Goal: Information Seeking & Learning: Check status

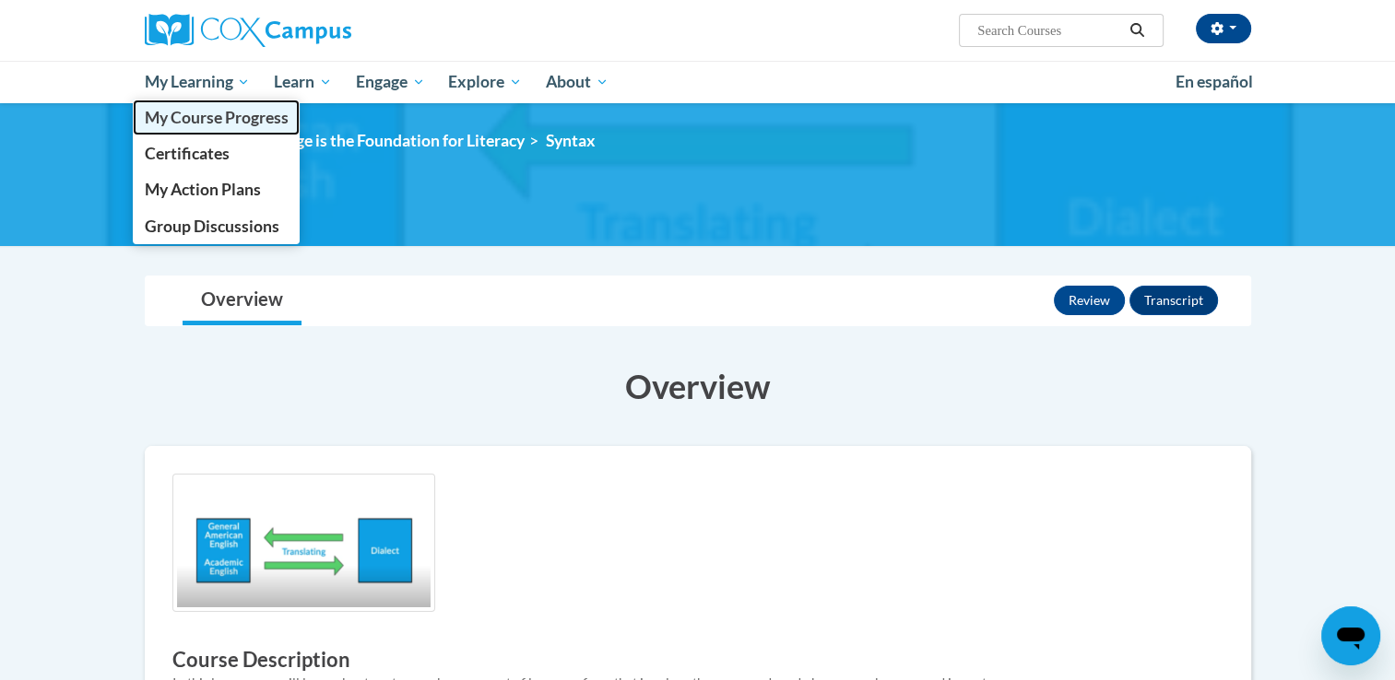
click at [199, 123] on span "My Course Progress" at bounding box center [216, 117] width 144 height 19
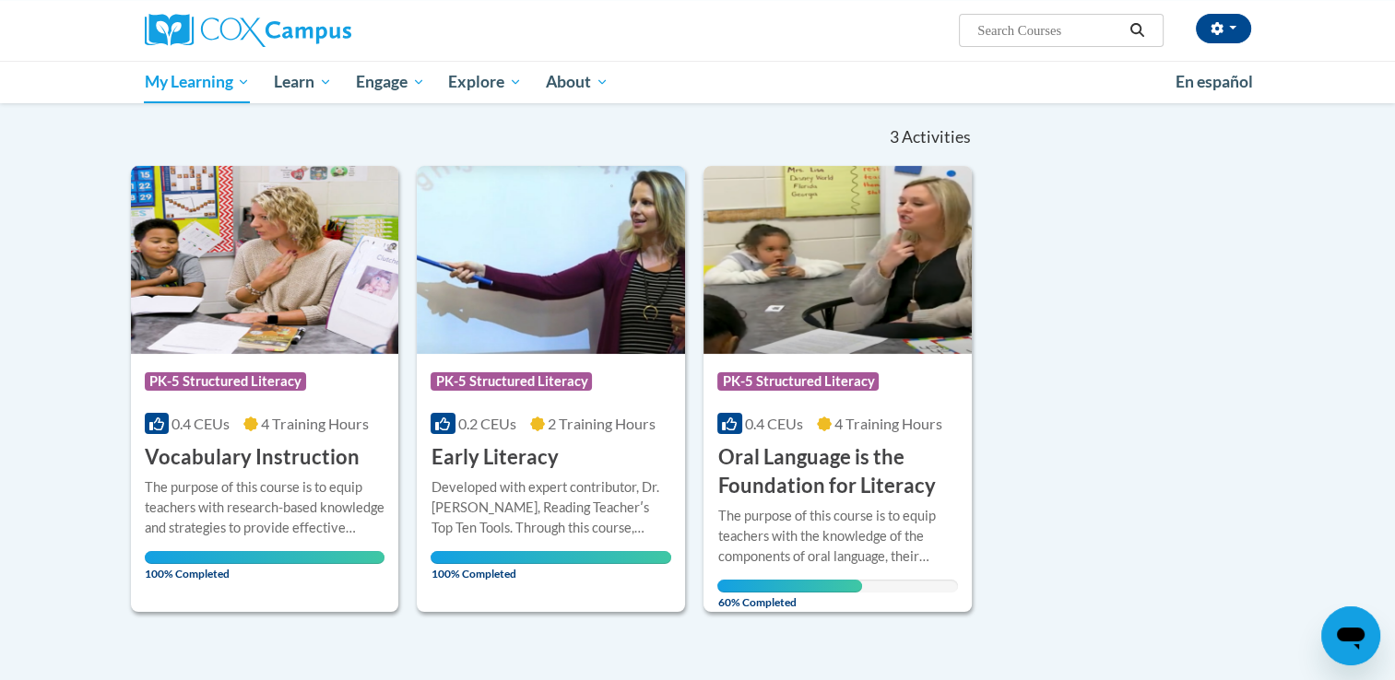
scroll to position [171, 0]
click at [826, 474] on h3 "Oral Language is the Foundation for Literacy" at bounding box center [837, 470] width 241 height 57
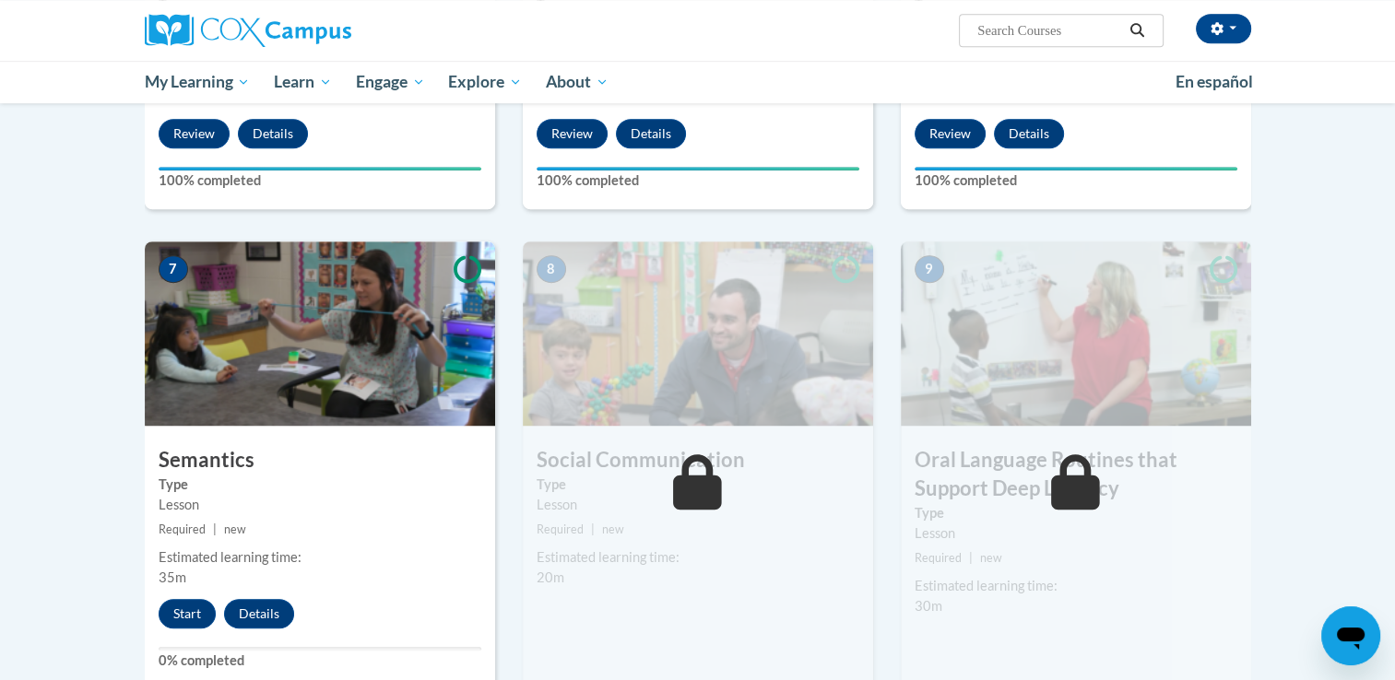
scroll to position [1273, 0]
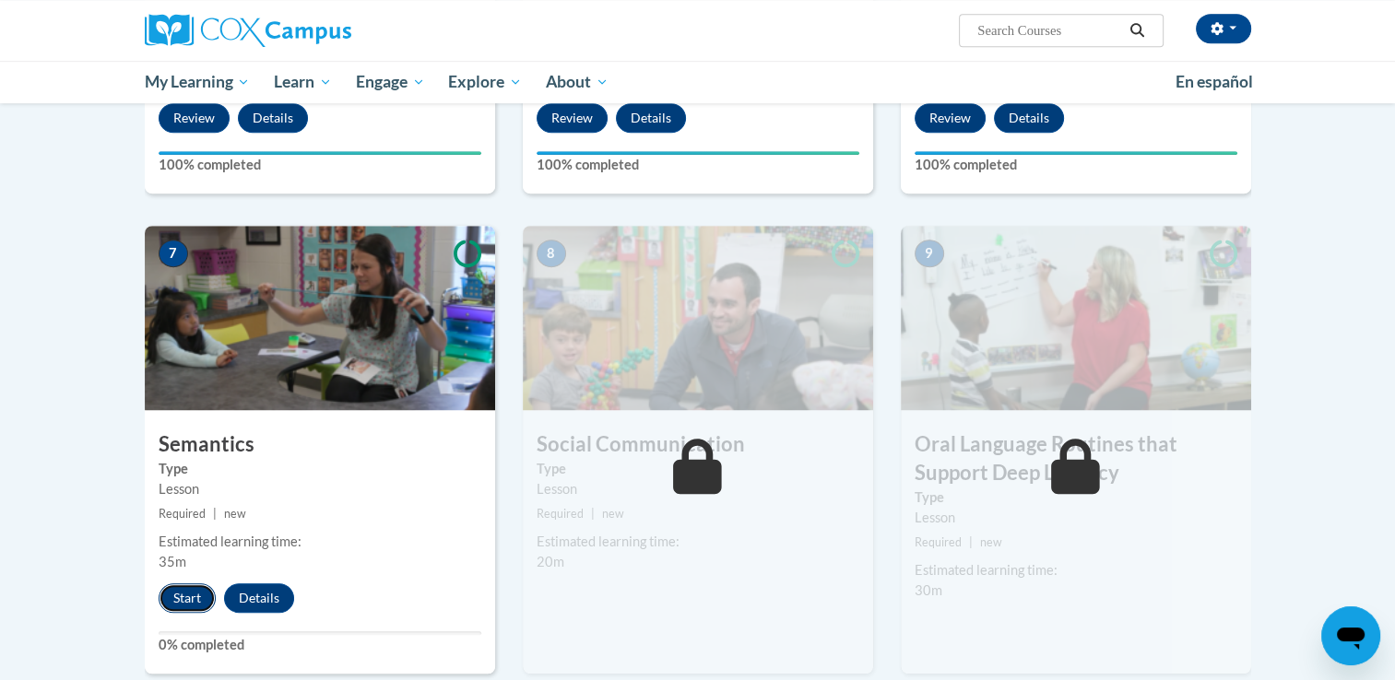
click at [181, 594] on button "Start" at bounding box center [187, 597] width 57 height 29
click at [181, 595] on button "Start" at bounding box center [187, 597] width 57 height 29
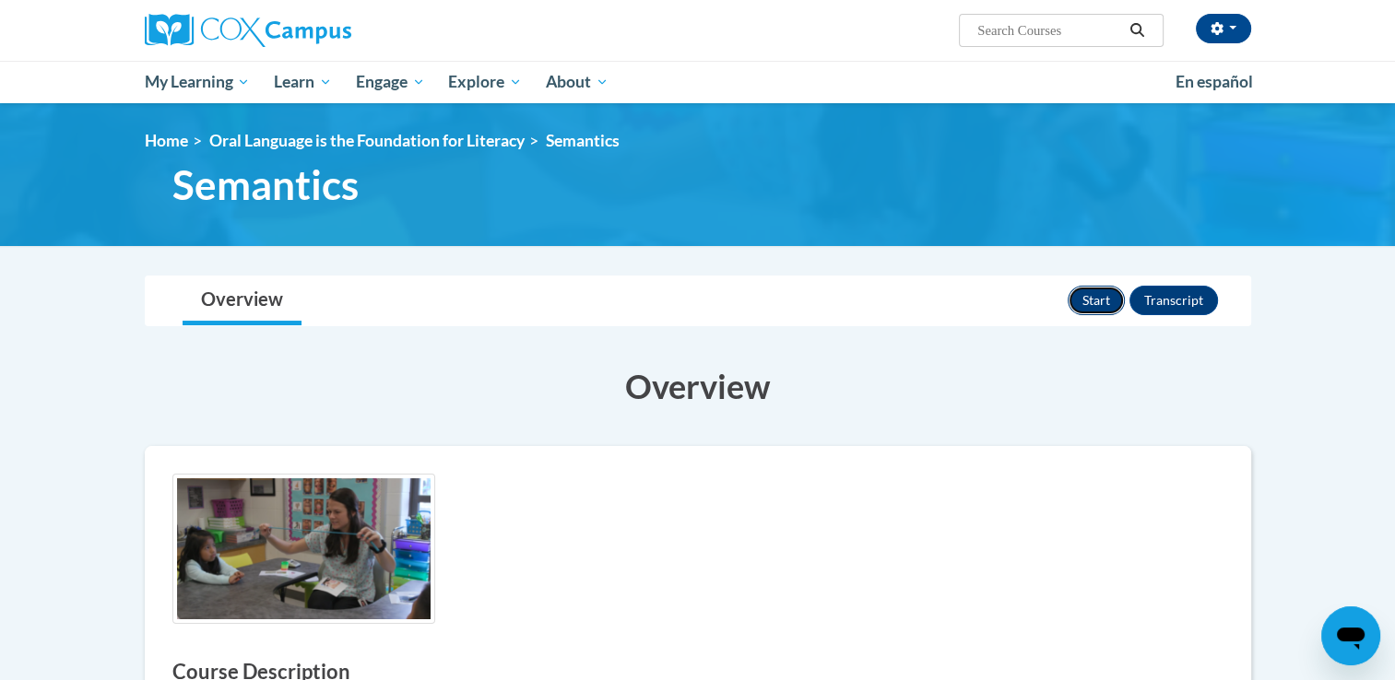
click at [1090, 295] on button "Start" at bounding box center [1095, 300] width 57 height 29
